Goal: Check status: Check status

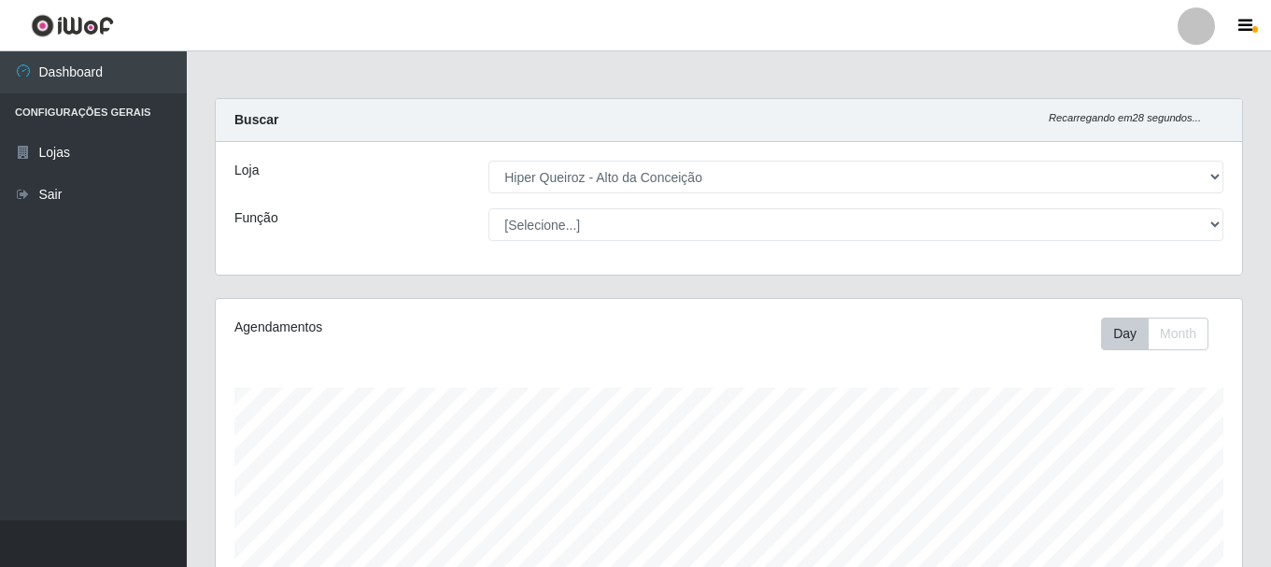
select select "515"
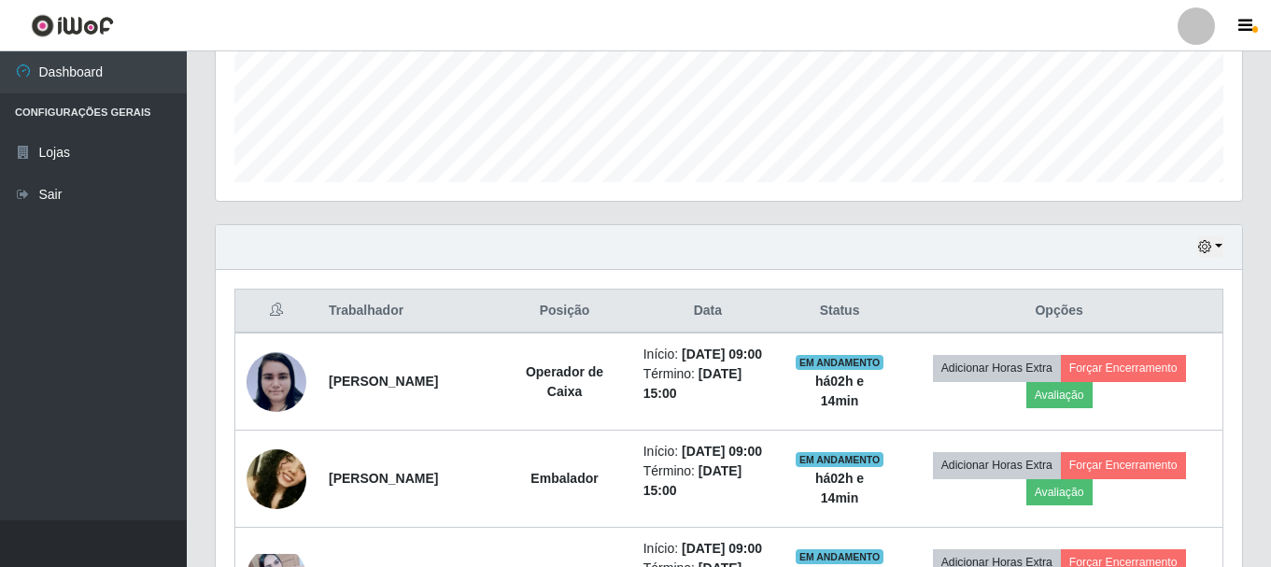
scroll to position [467, 0]
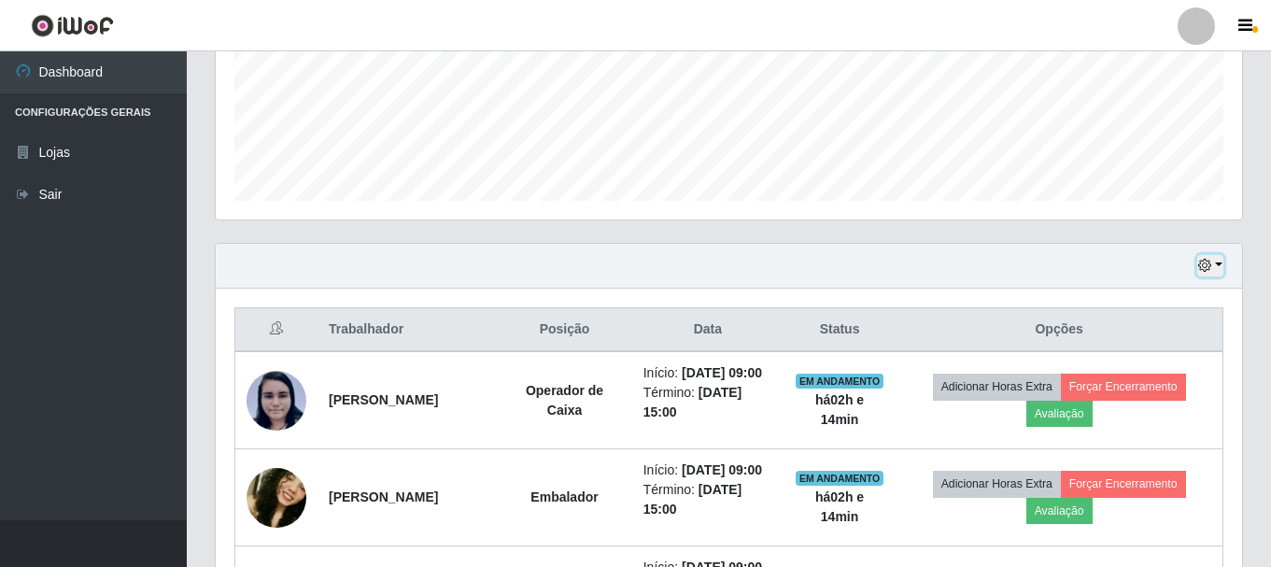
click at [1216, 266] on button "button" at bounding box center [1210, 265] width 26 height 21
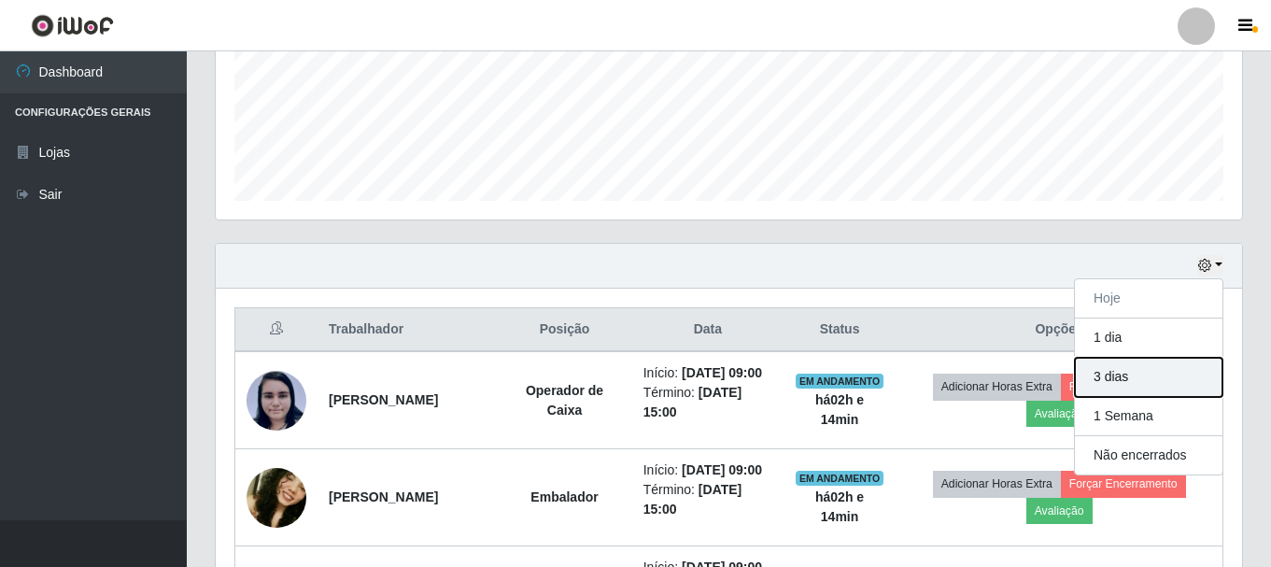
click at [1132, 374] on button "3 dias" at bounding box center [1148, 377] width 147 height 39
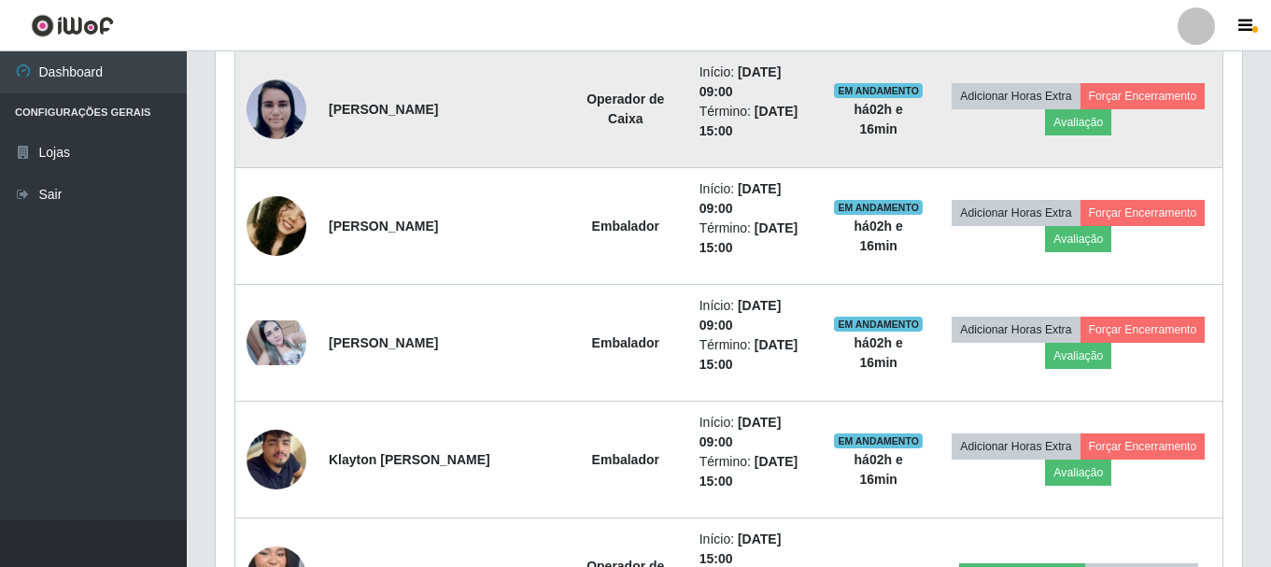
scroll to position [597, 0]
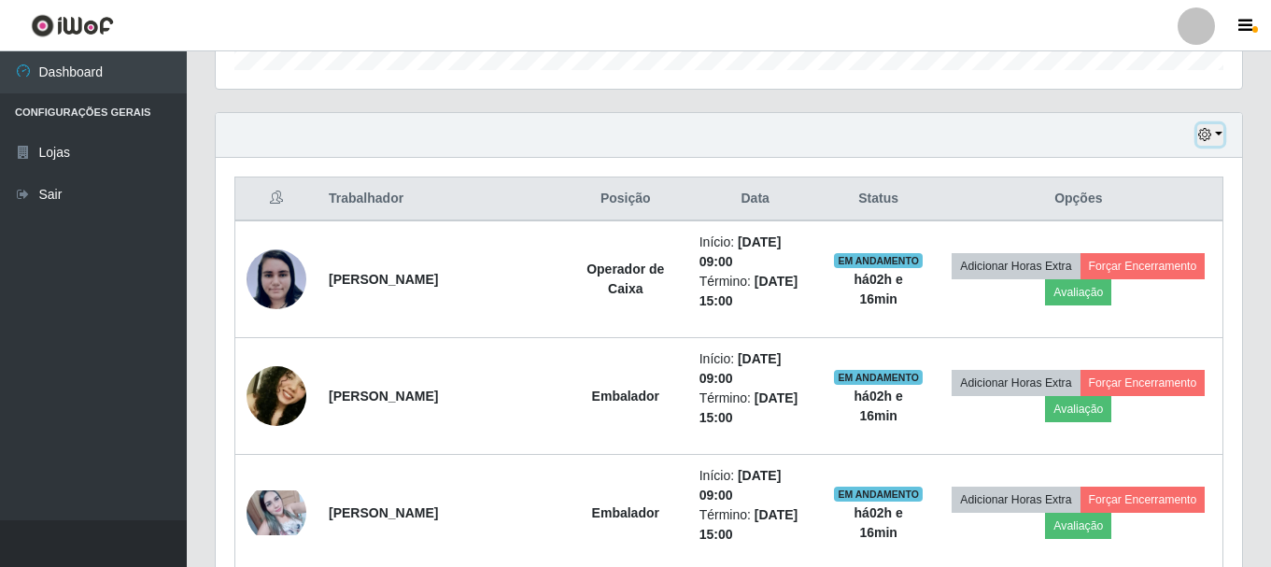
click at [1216, 134] on button "button" at bounding box center [1210, 134] width 26 height 21
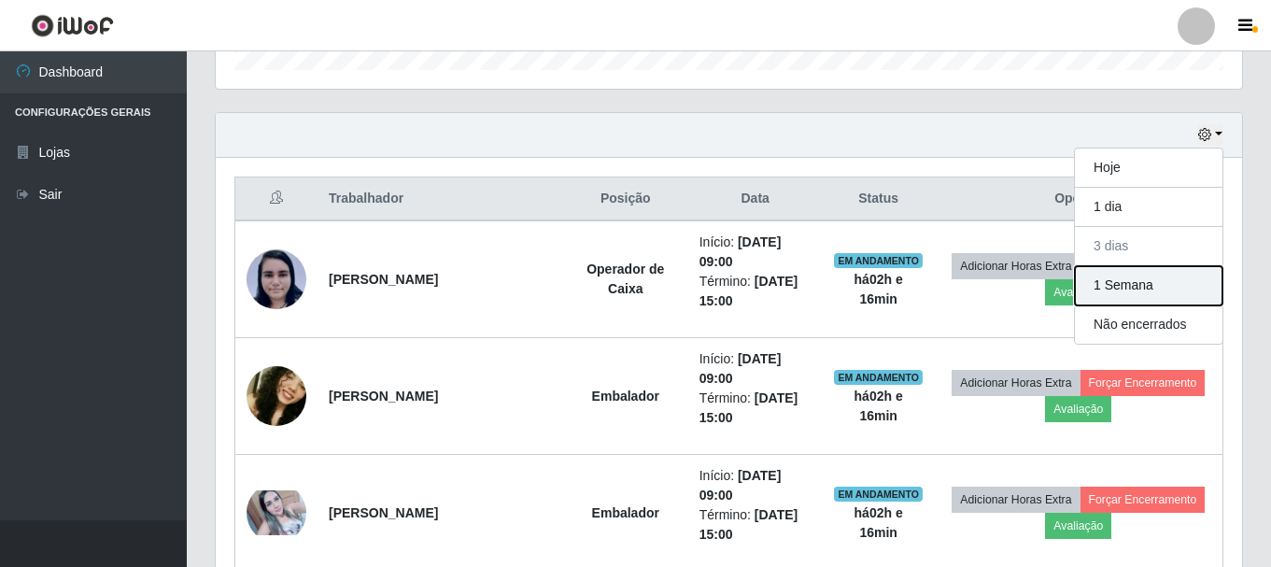
click at [1107, 288] on button "1 Semana" at bounding box center [1148, 285] width 147 height 39
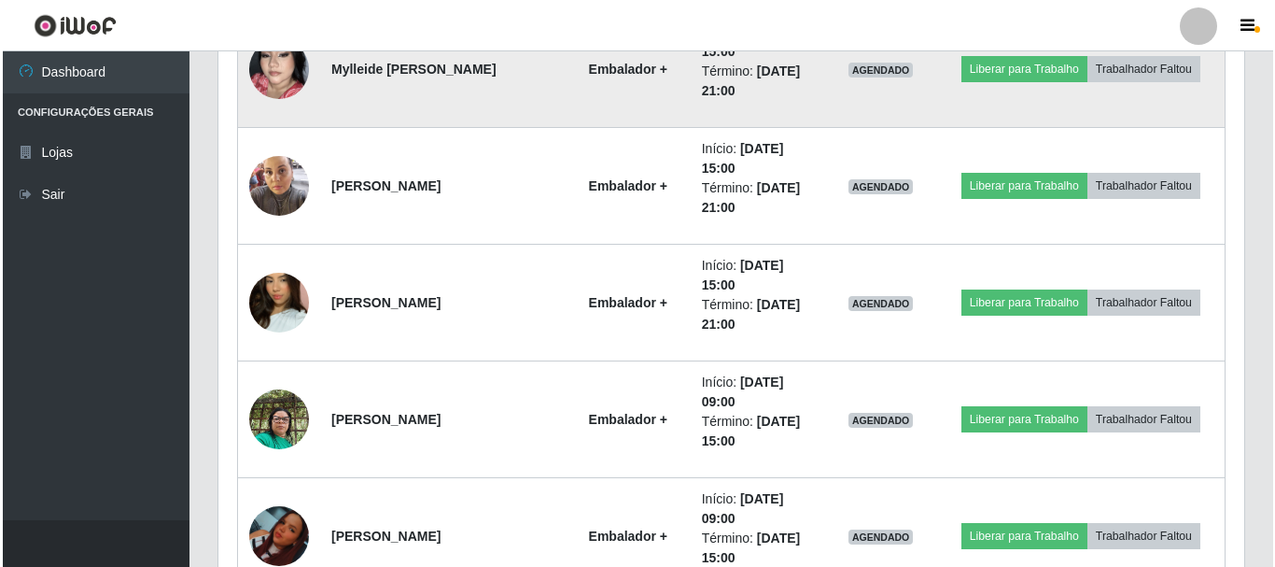
scroll to position [4052, 0]
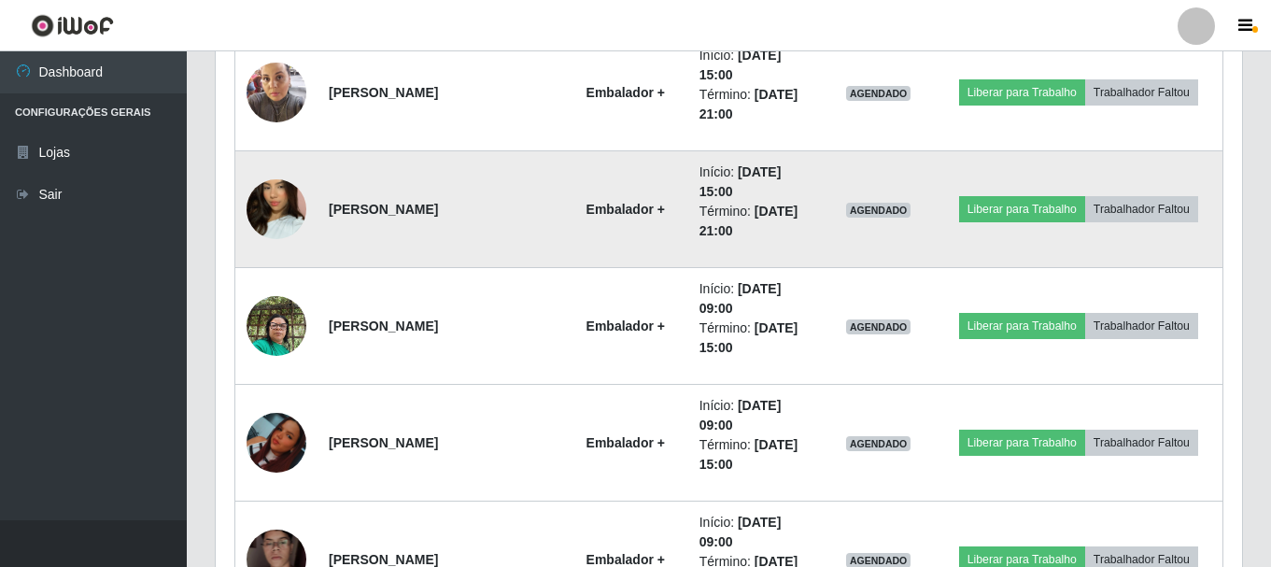
click at [270, 204] on img at bounding box center [276, 209] width 60 height 106
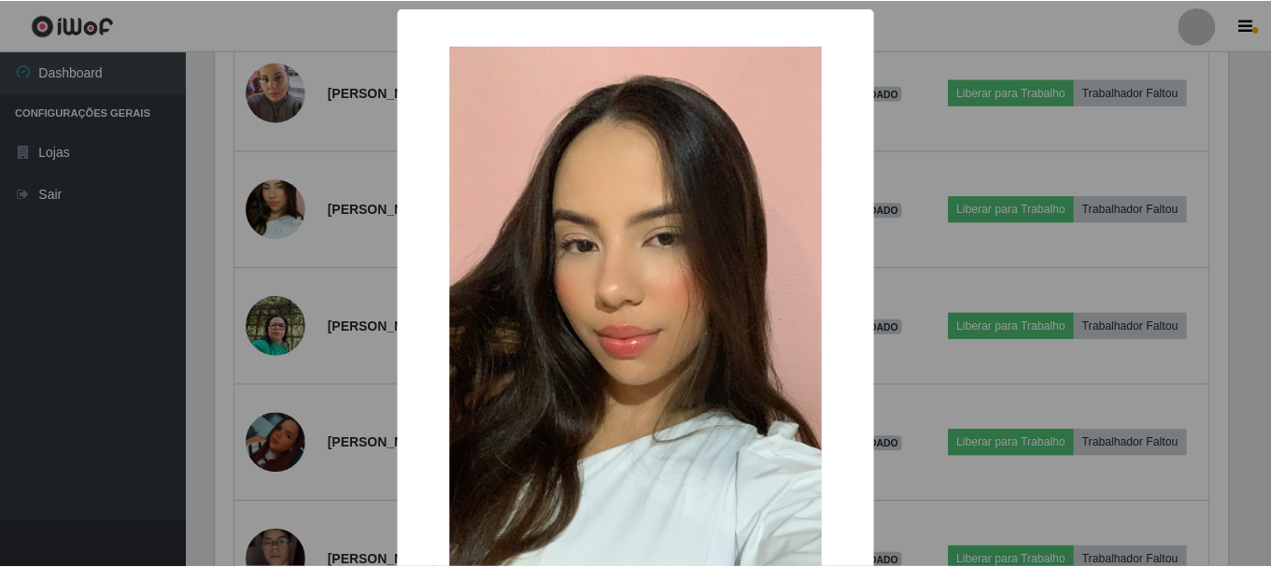
scroll to position [387, 1017]
click at [316, 217] on div "× OK Cancel" at bounding box center [637, 283] width 1275 height 567
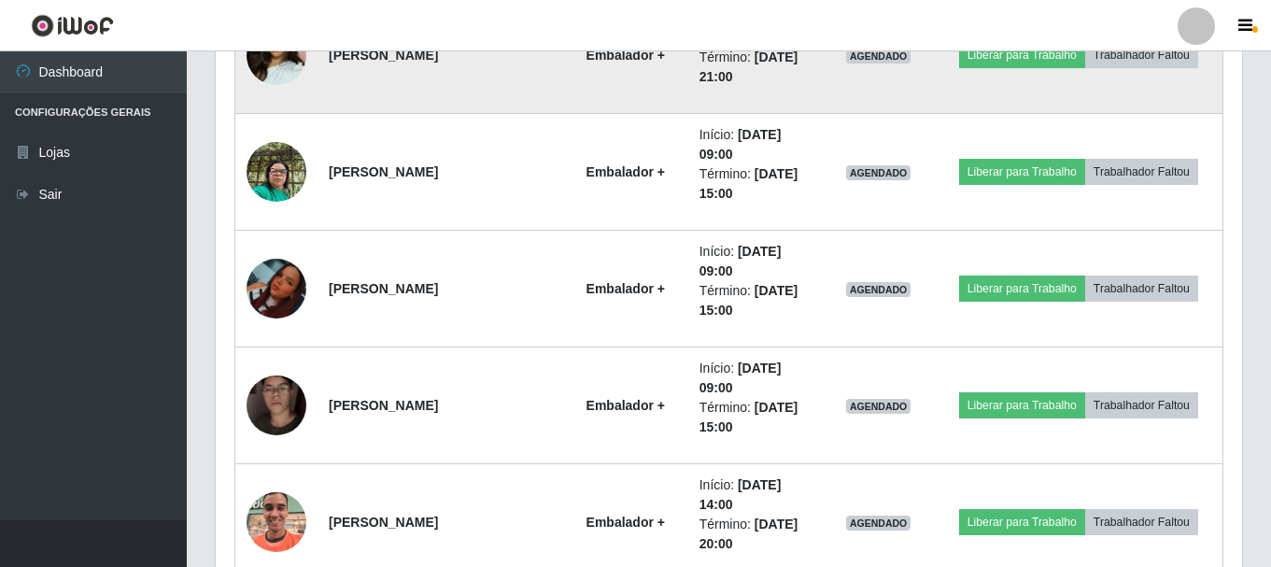
scroll to position [4238, 0]
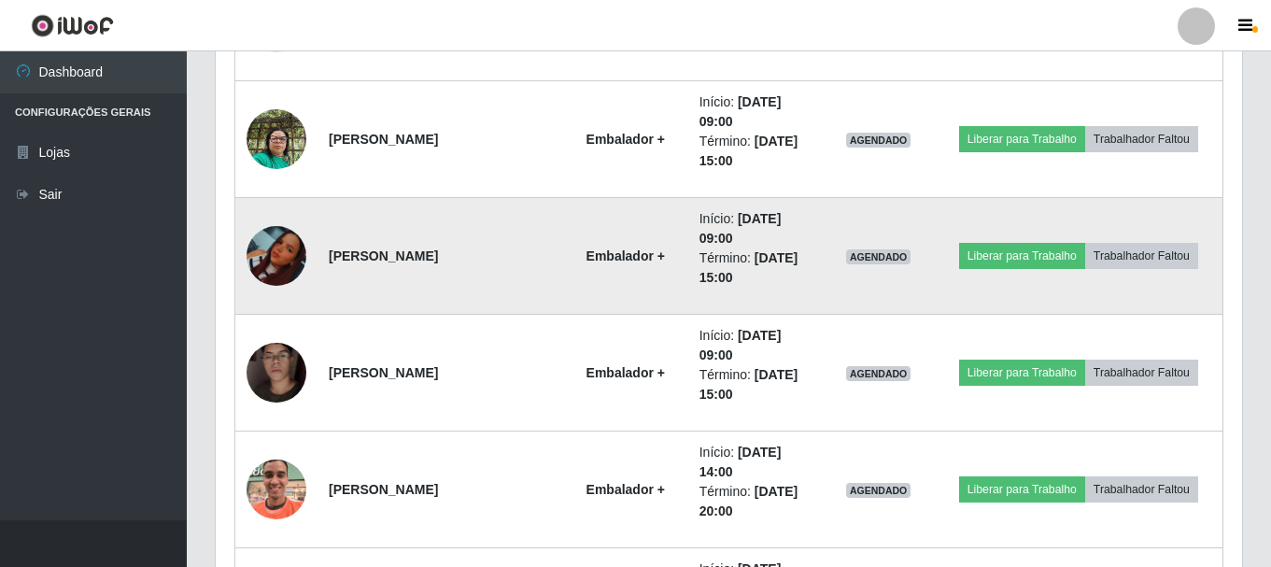
click at [302, 235] on td at bounding box center [276, 256] width 83 height 117
click at [288, 246] on img at bounding box center [276, 256] width 60 height 60
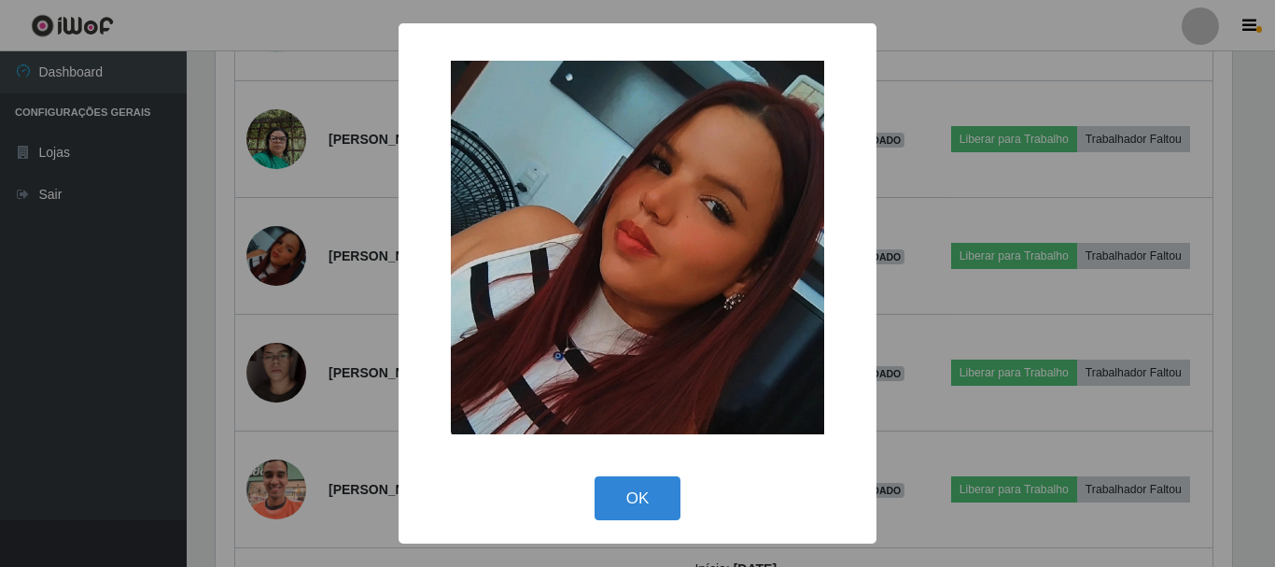
click at [380, 205] on div "× OK Cancel" at bounding box center [637, 283] width 1275 height 567
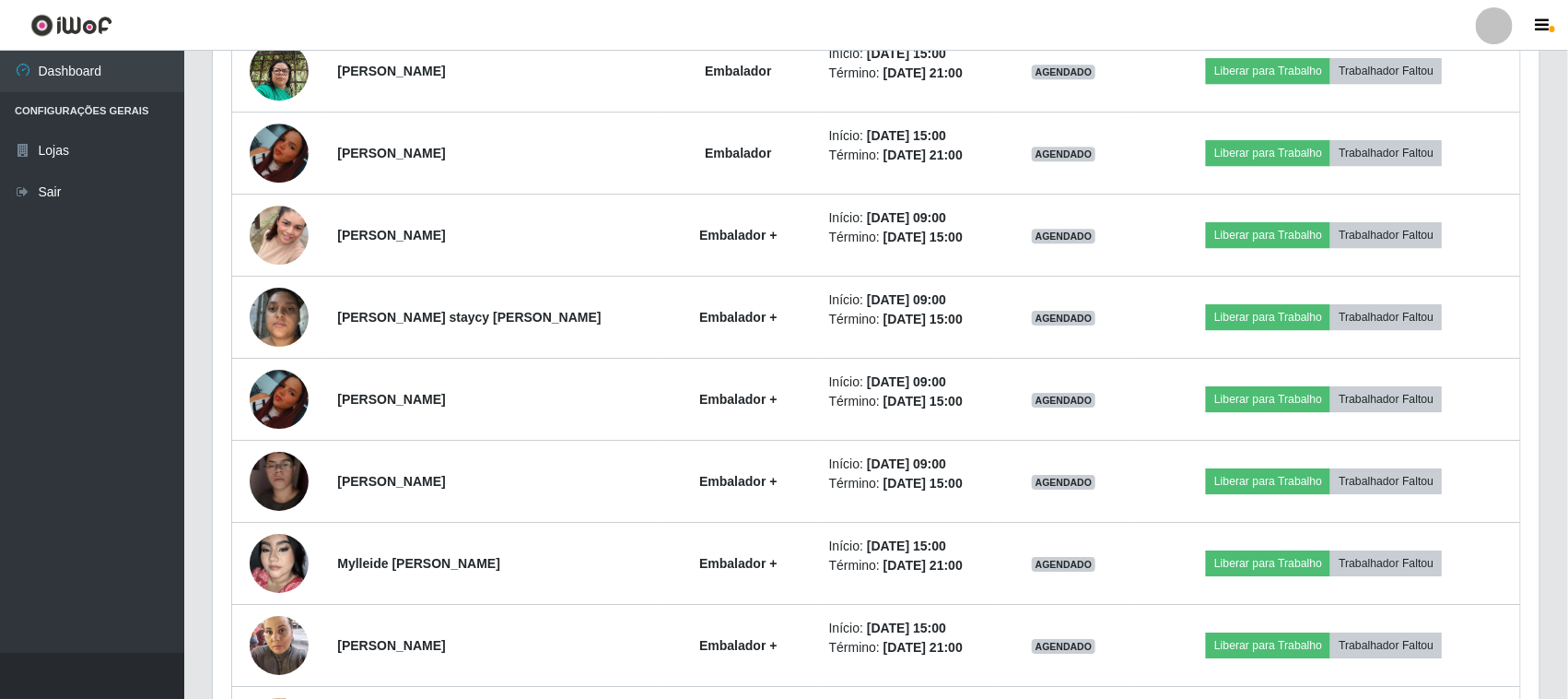
scroll to position [3076, 0]
